Goal: Information Seeking & Learning: Learn about a topic

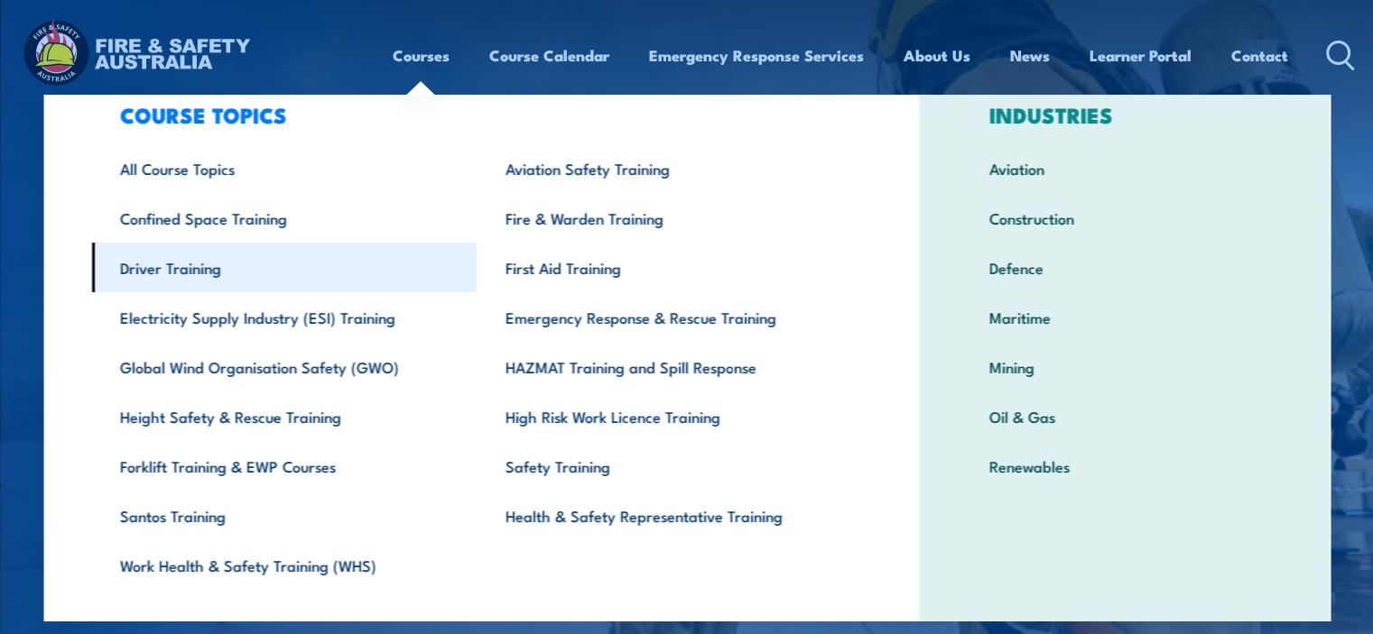
scroll to position [51, 0]
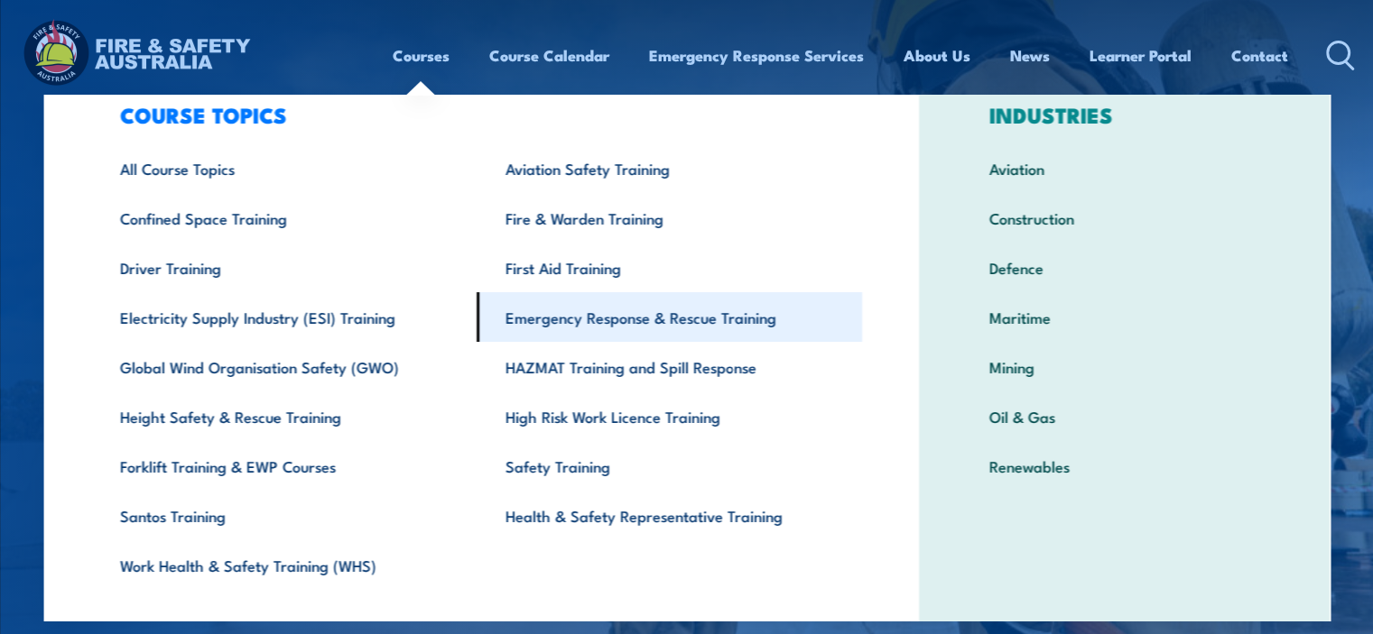
click at [654, 301] on link "Emergency Response & Rescue Training" at bounding box center [668, 317] width 385 height 50
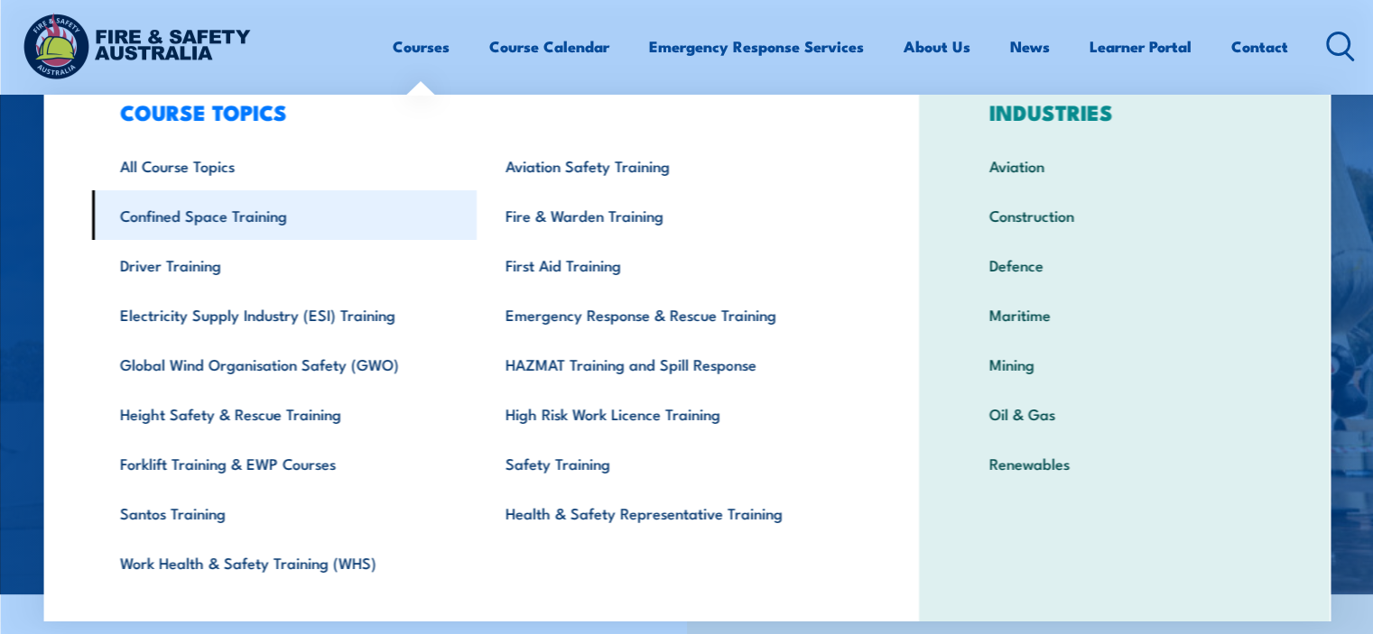
scroll to position [54, 0]
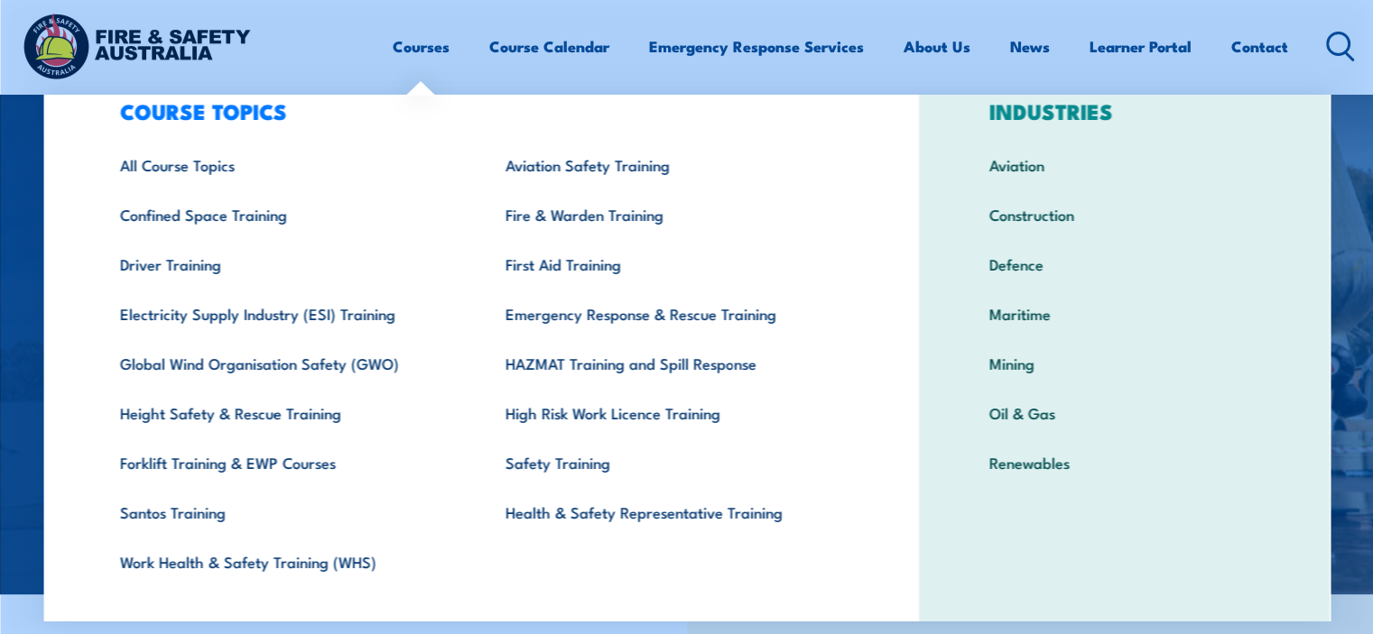
click at [1355, 227] on img at bounding box center [686, 277] width 1373 height 634
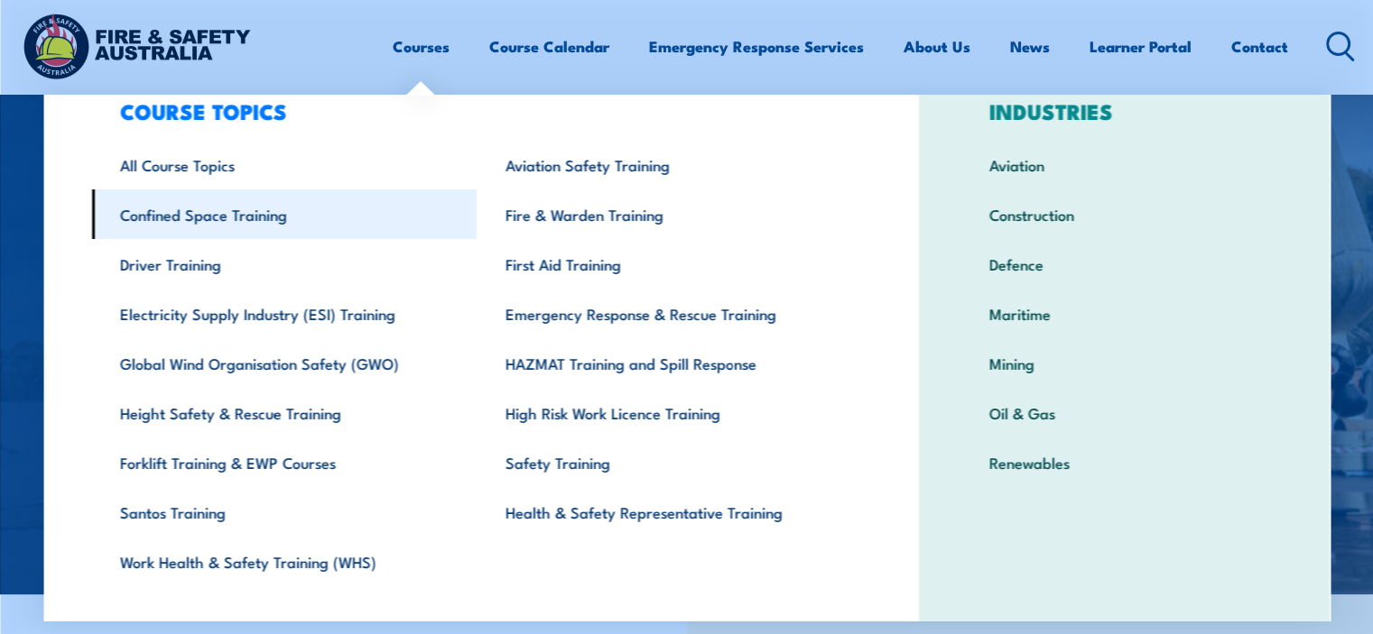
click at [238, 222] on link "Confined Space Training" at bounding box center [283, 215] width 385 height 50
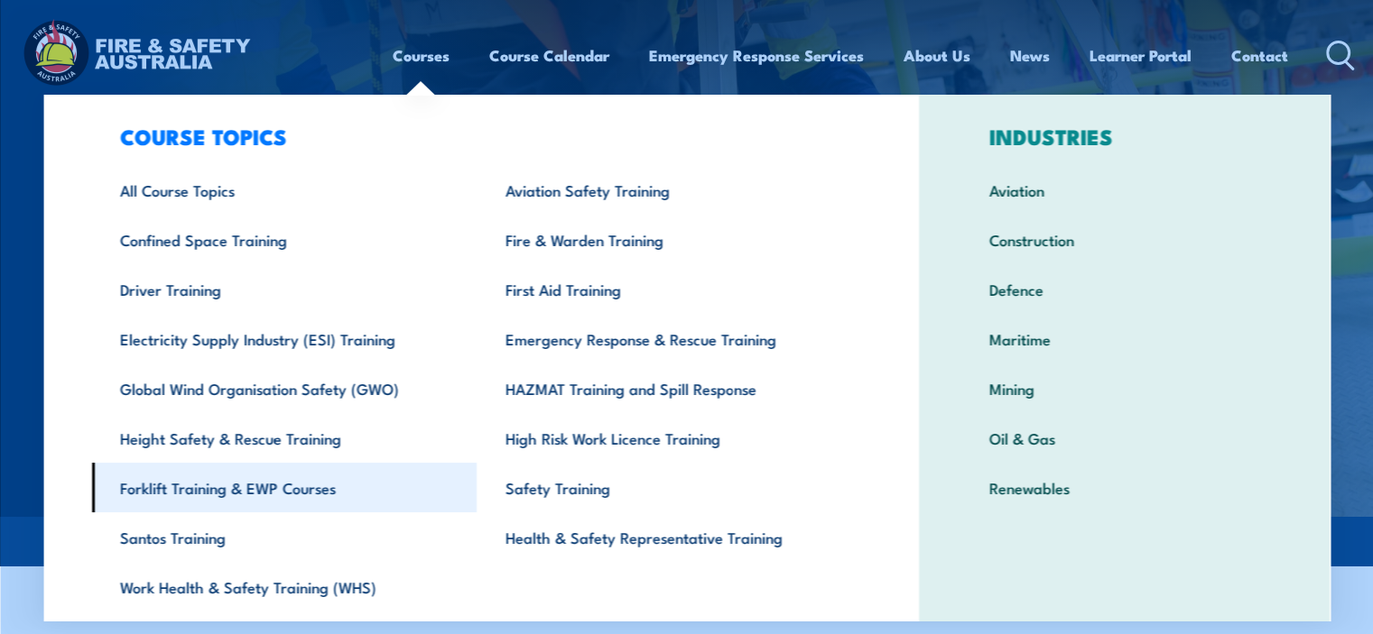
scroll to position [29, 0]
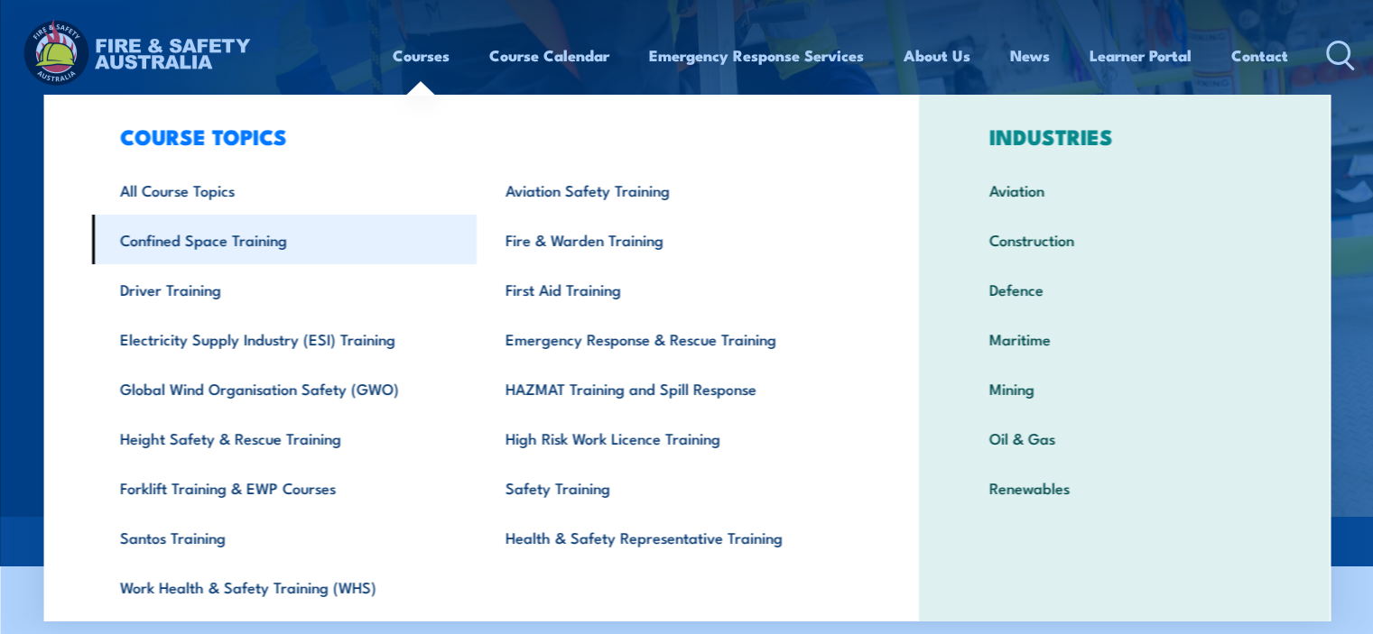
click at [190, 235] on link "Confined Space Training" at bounding box center [283, 240] width 385 height 50
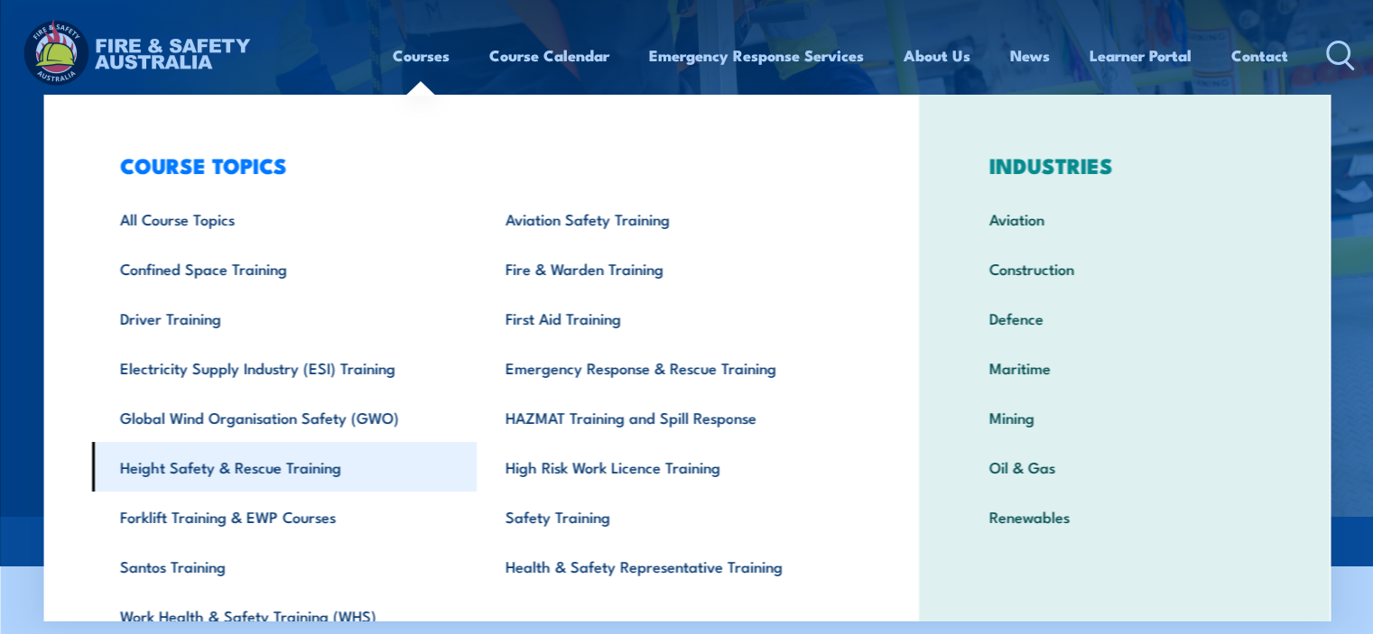
click at [276, 465] on link "Height Safety & Rescue Training" at bounding box center [283, 467] width 385 height 50
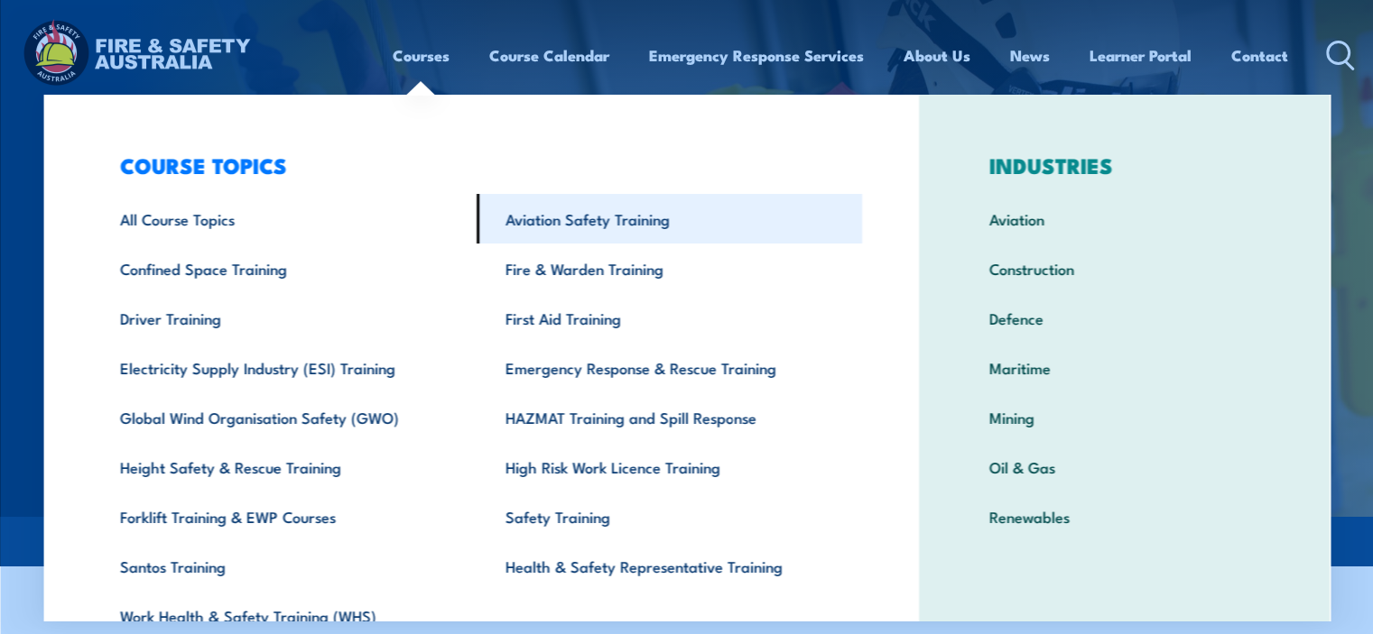
click at [547, 214] on link "Aviation Safety Training" at bounding box center [668, 219] width 385 height 50
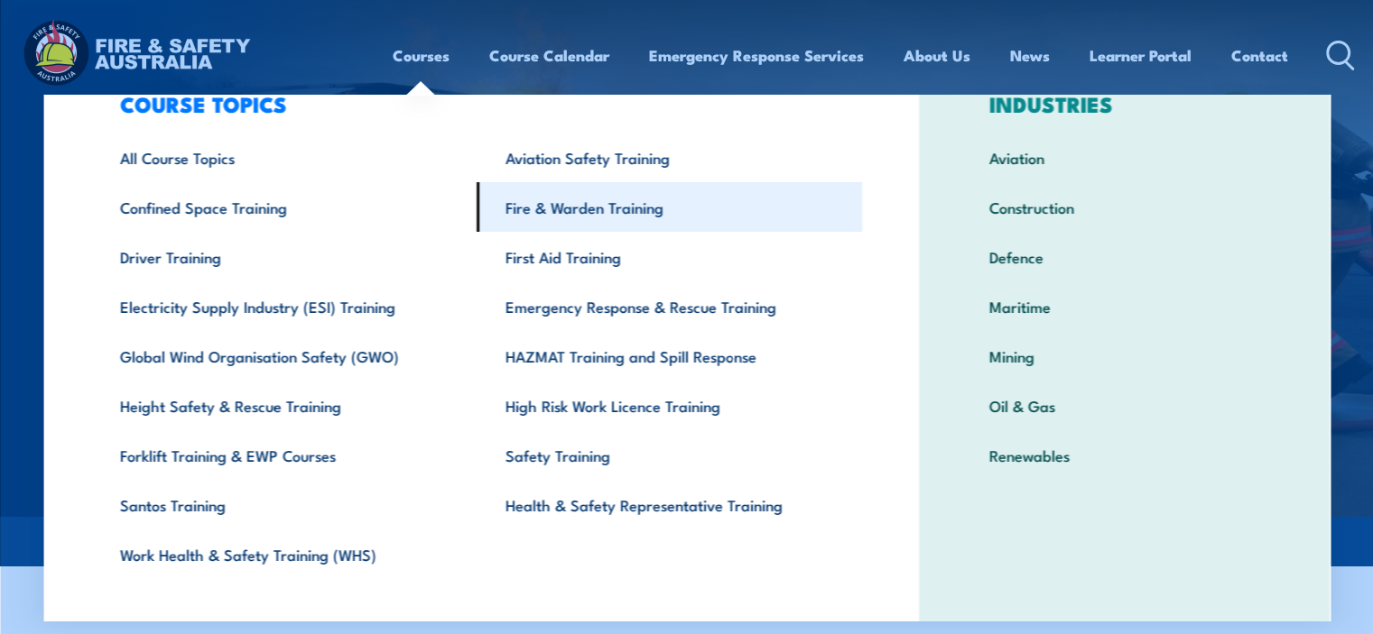
scroll to position [60, 0]
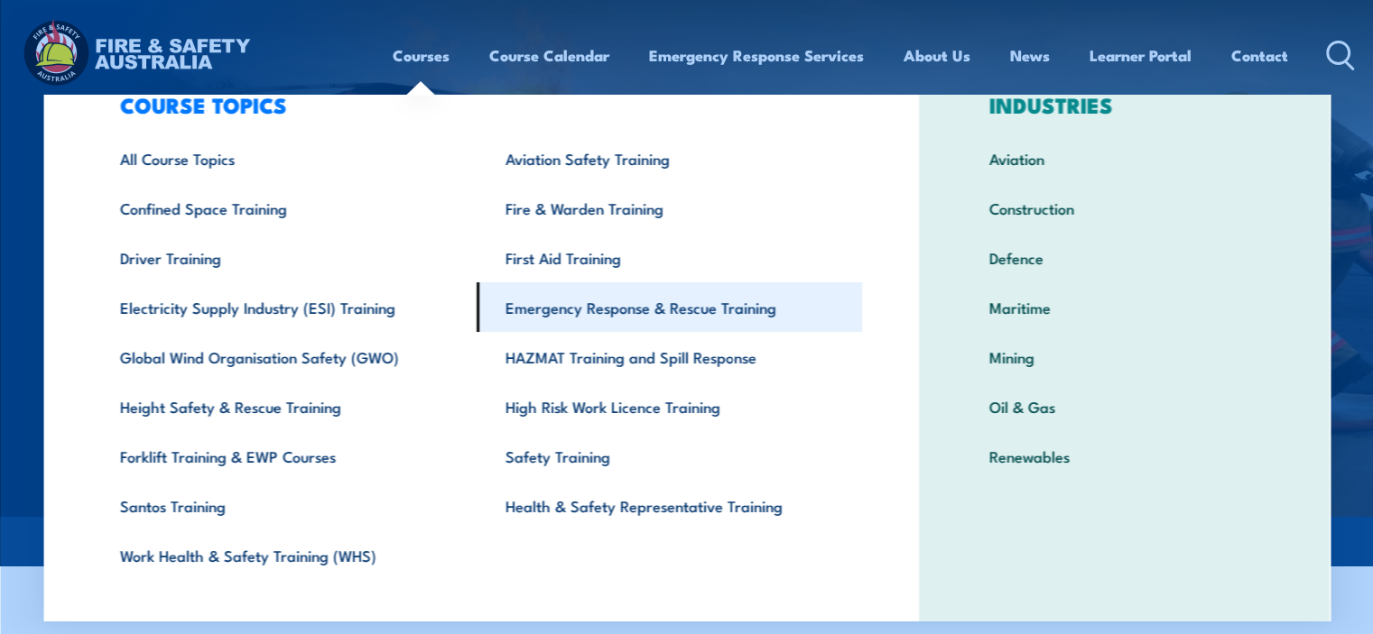
click at [706, 307] on link "Emergency Response & Rescue Training" at bounding box center [668, 307] width 385 height 50
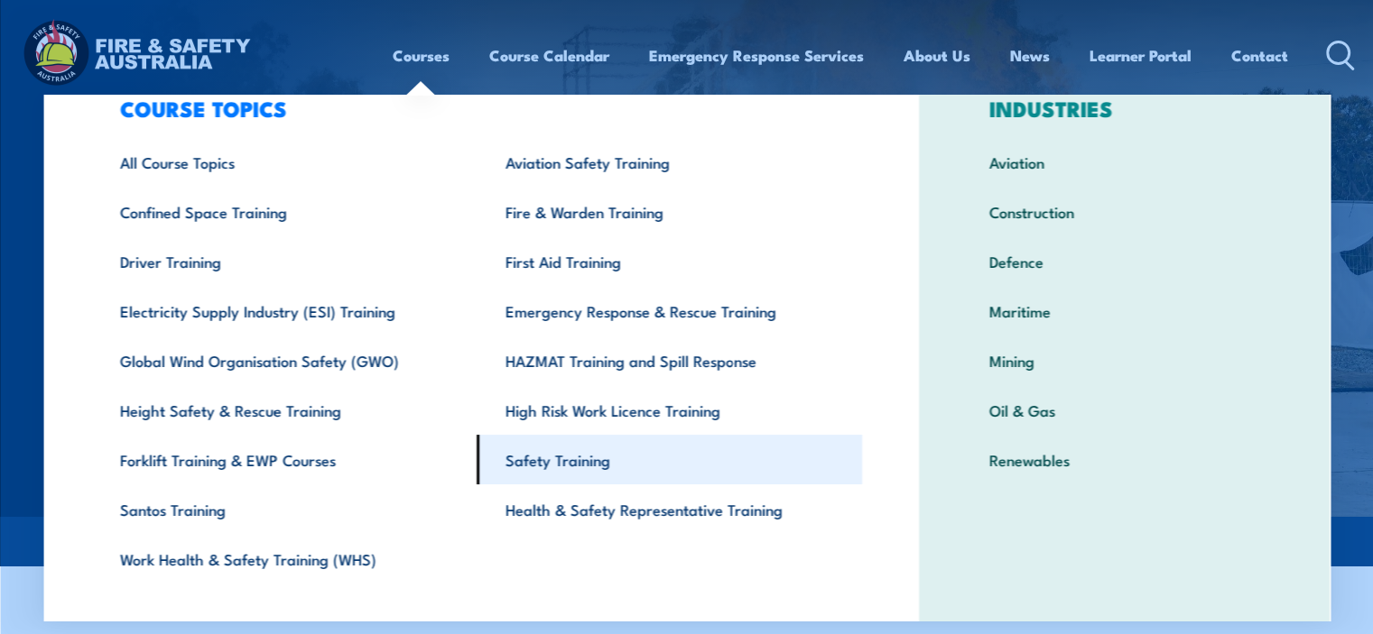
scroll to position [51, 0]
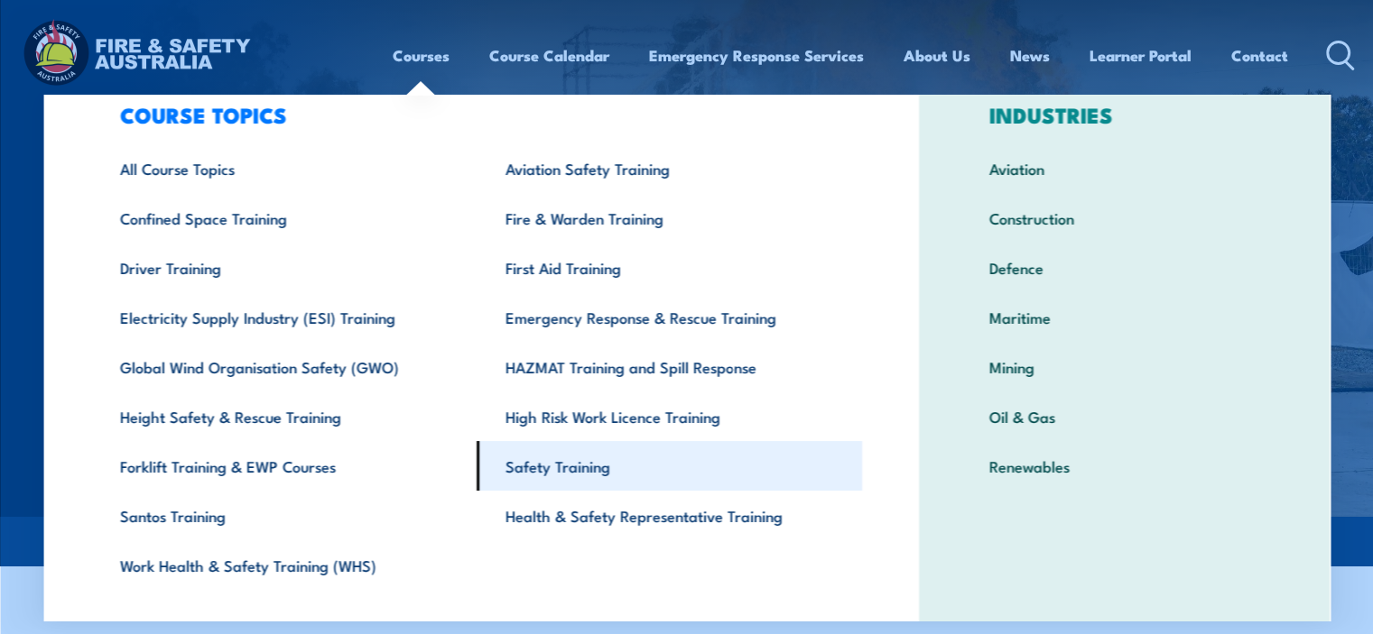
click at [560, 450] on link "Safety Training" at bounding box center [668, 466] width 385 height 50
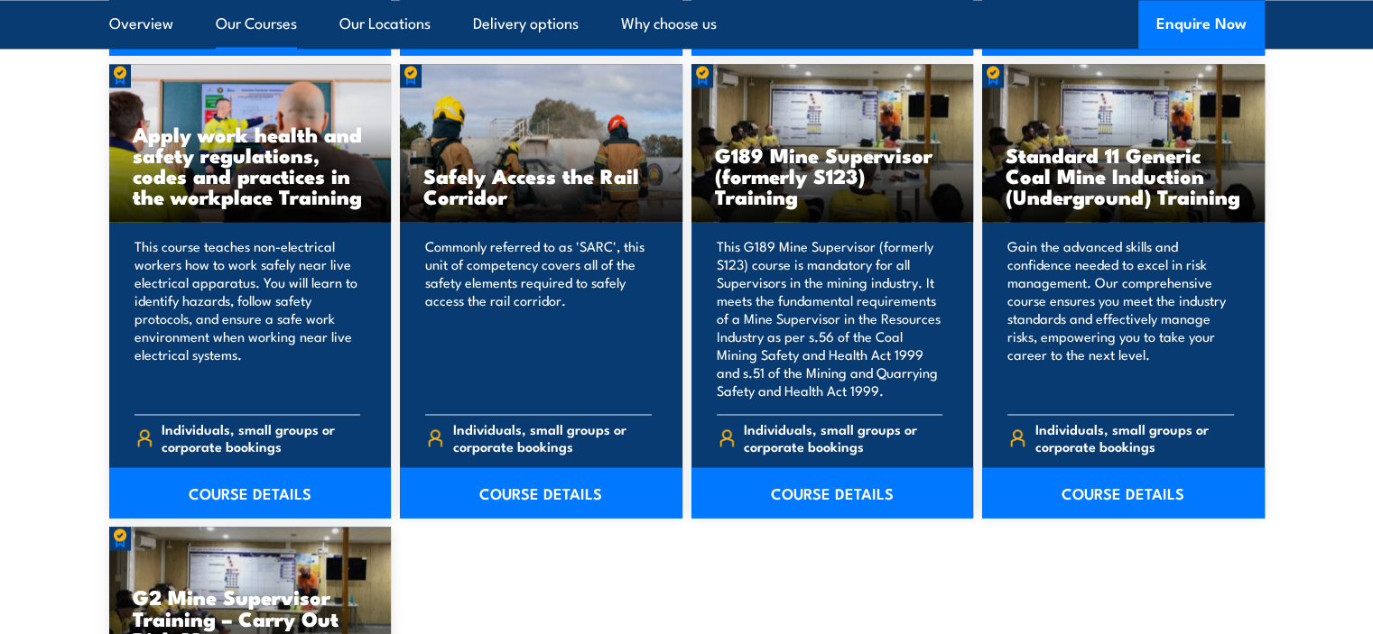
scroll to position [2810, 0]
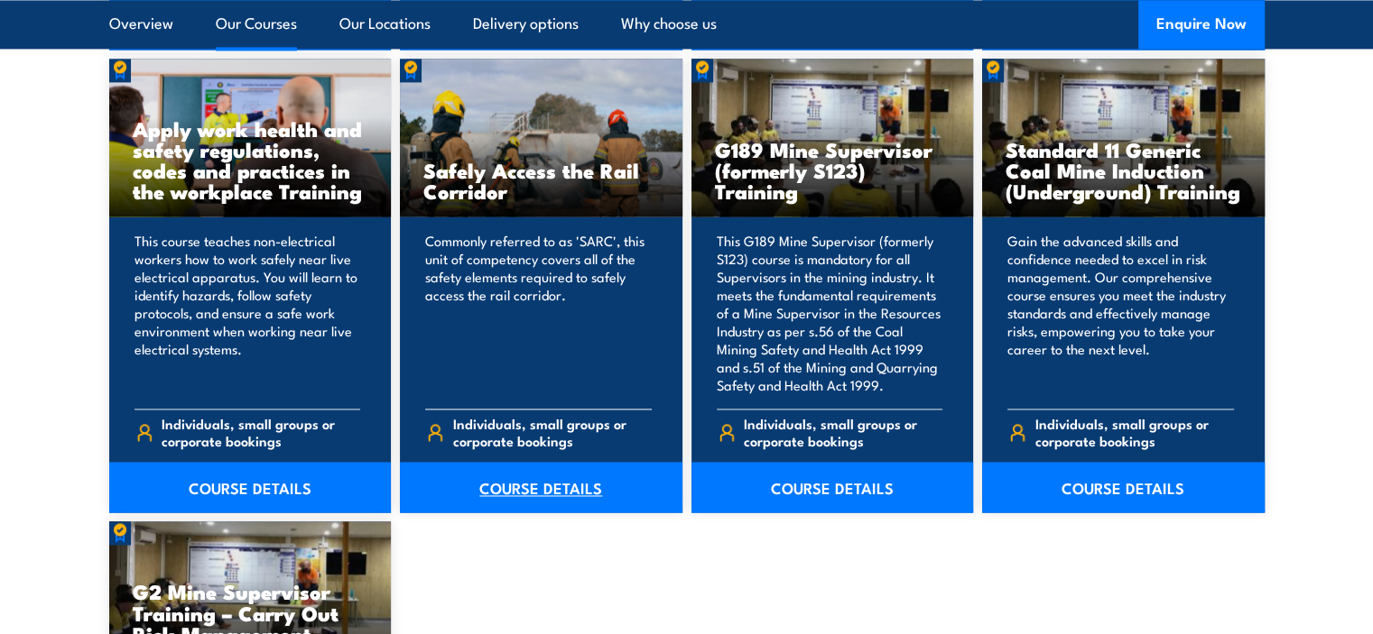
click at [534, 477] on link "COURSE DETAILS" at bounding box center [541, 487] width 282 height 51
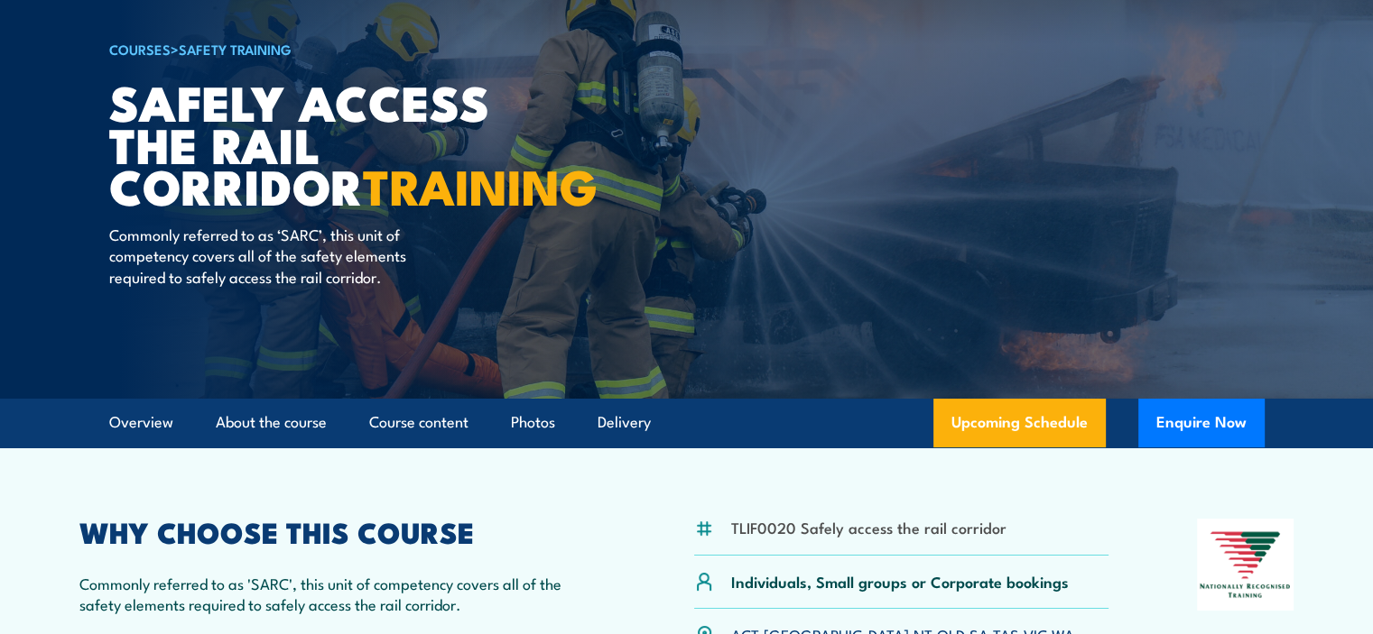
scroll to position [117, 0]
